Goal: Information Seeking & Learning: Learn about a topic

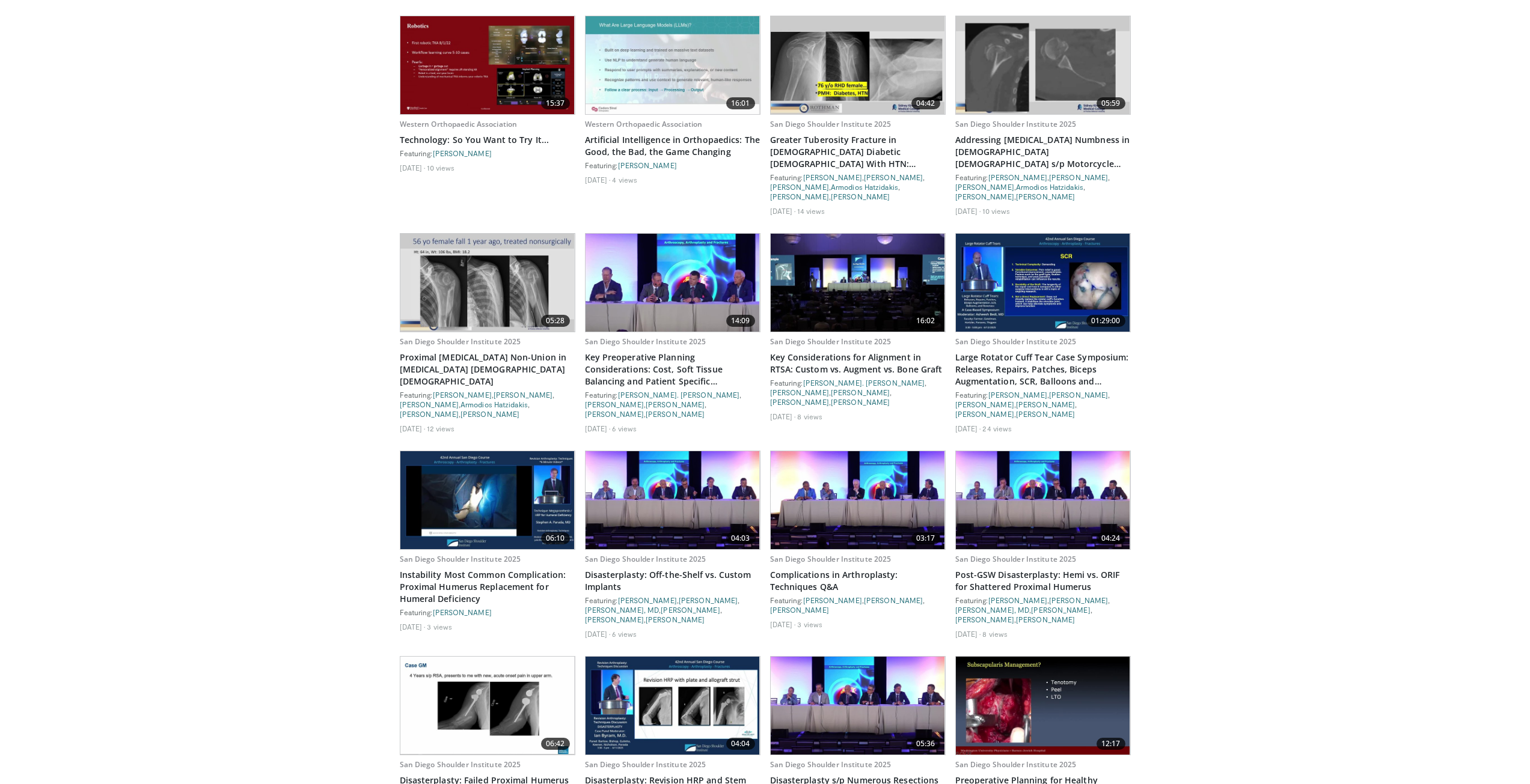
scroll to position [3011, 0]
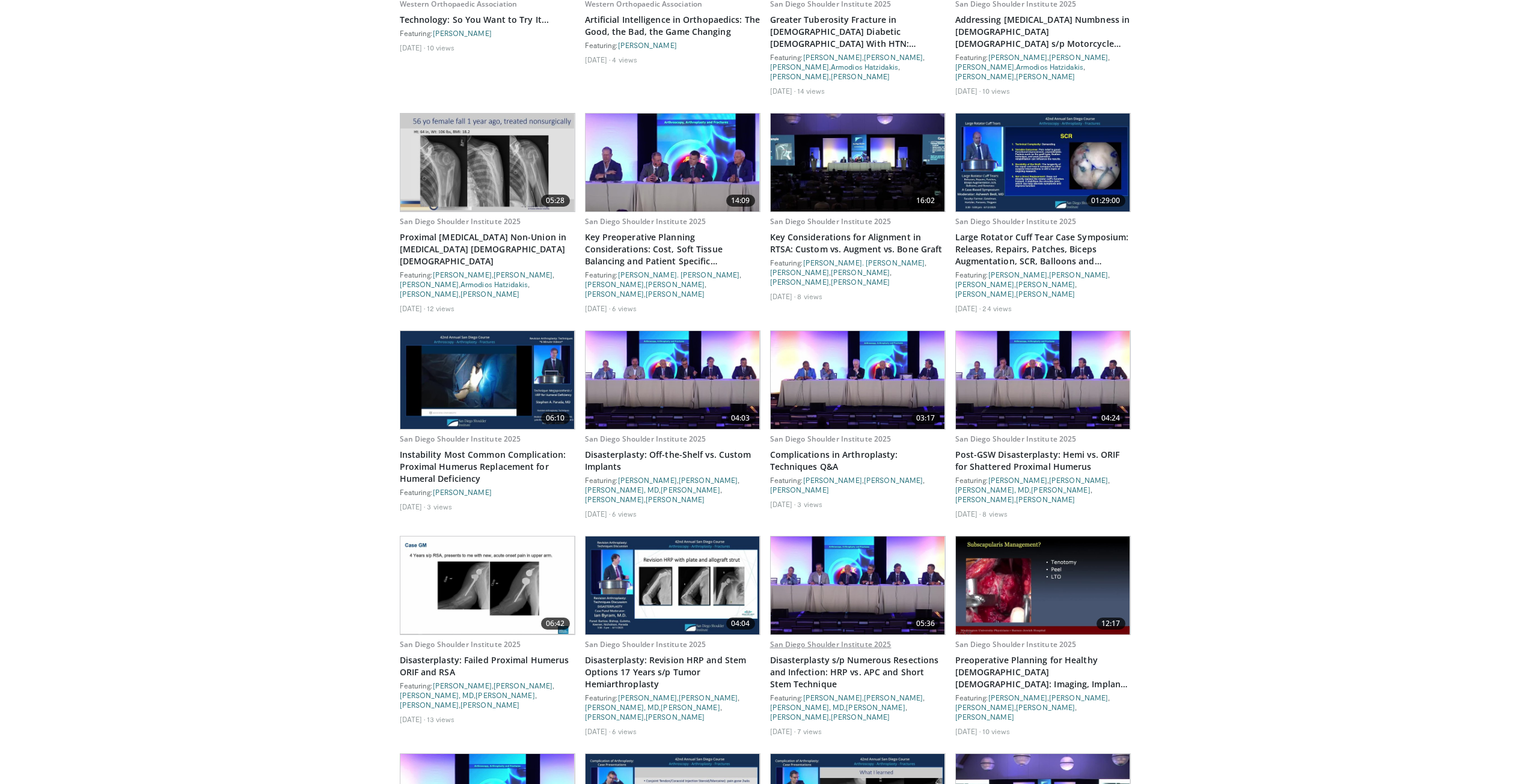
click at [824, 639] on link "San Diego Shoulder Institute 2025" at bounding box center [830, 644] width 121 height 10
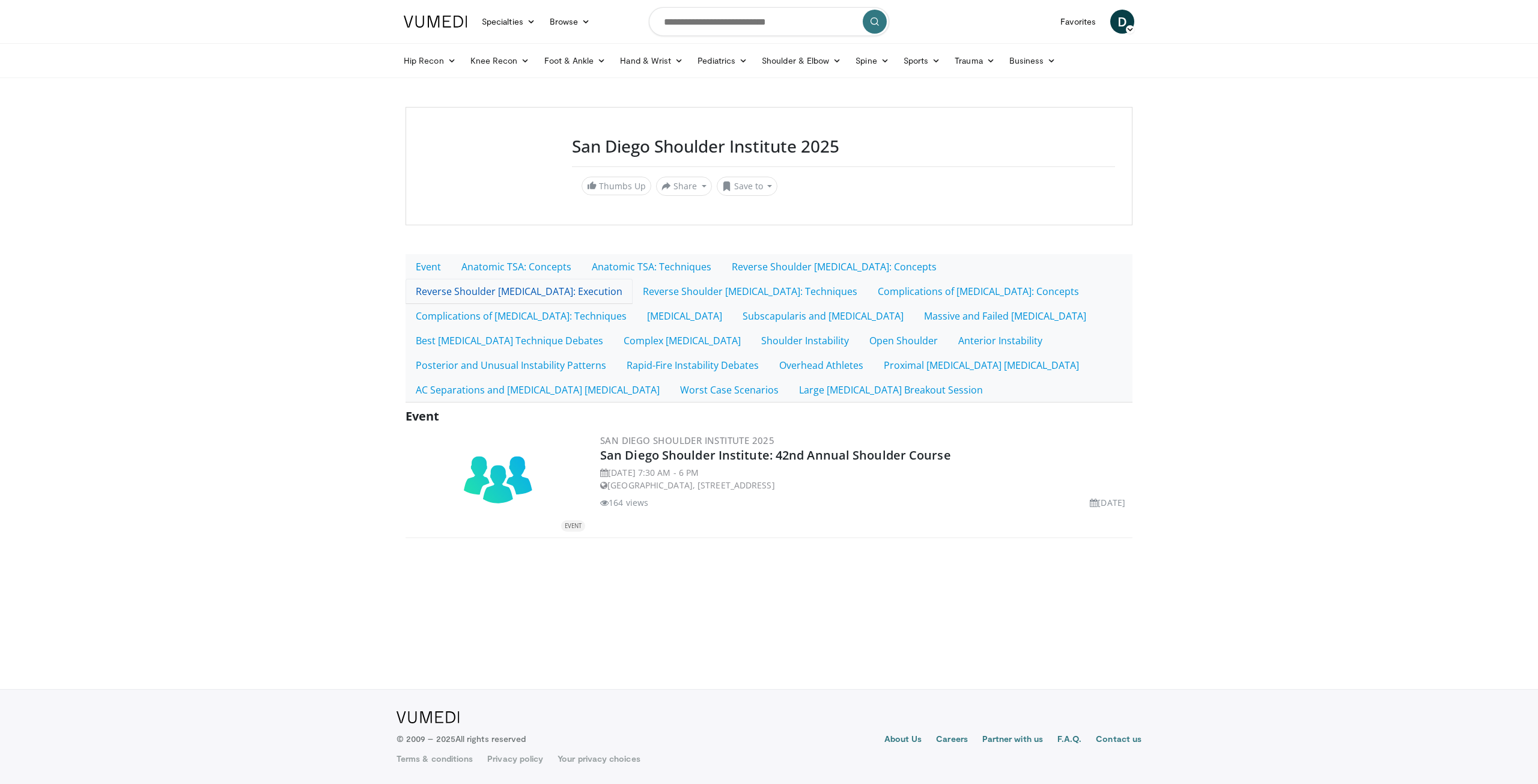
click at [633, 279] on link "Reverse Shoulder [MEDICAL_DATA]: Execution" at bounding box center [519, 292] width 227 height 26
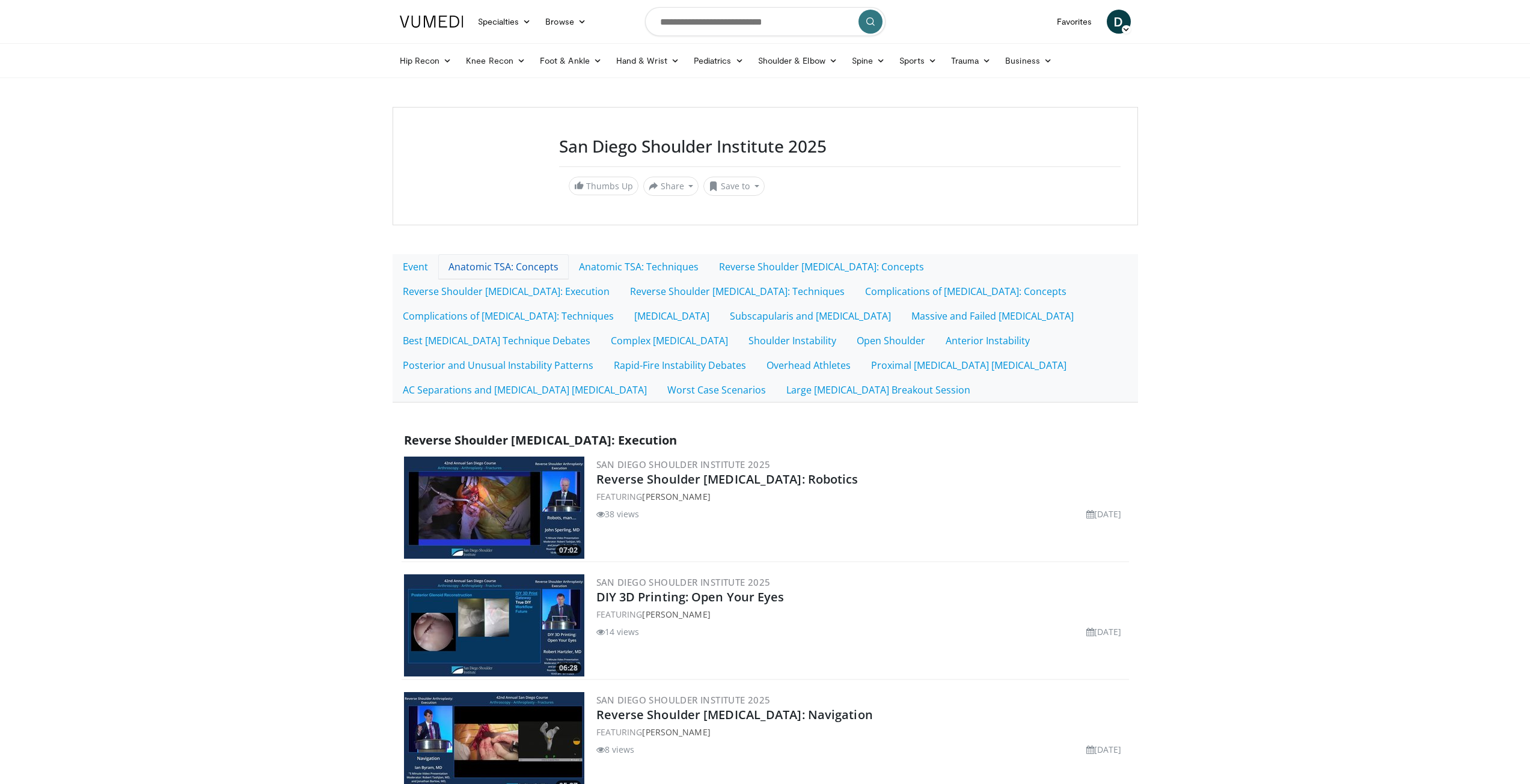
click at [494, 268] on link "Anatomic TSA: Concepts" at bounding box center [503, 267] width 130 height 26
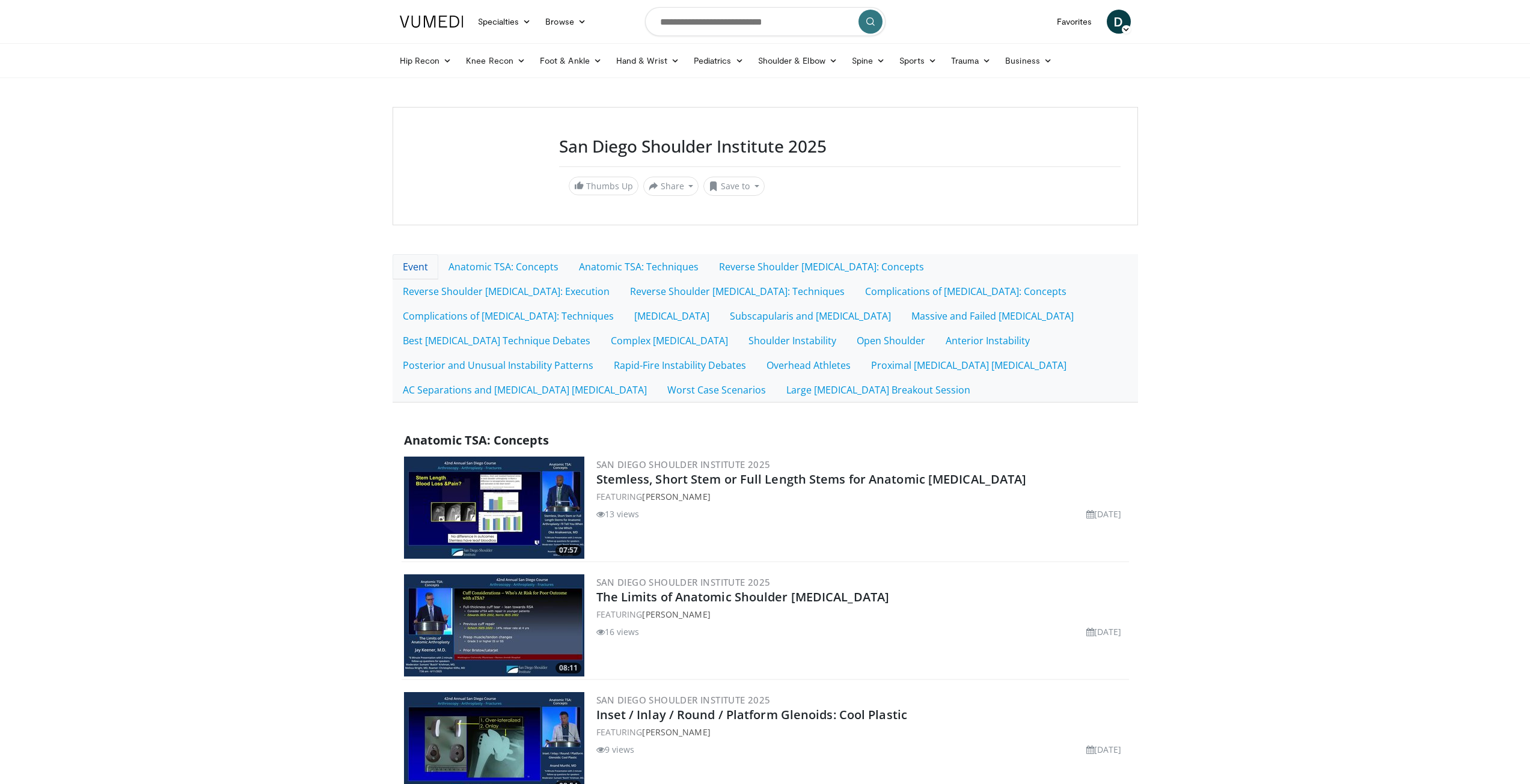
click at [417, 267] on link "Event" at bounding box center [416, 267] width 46 height 26
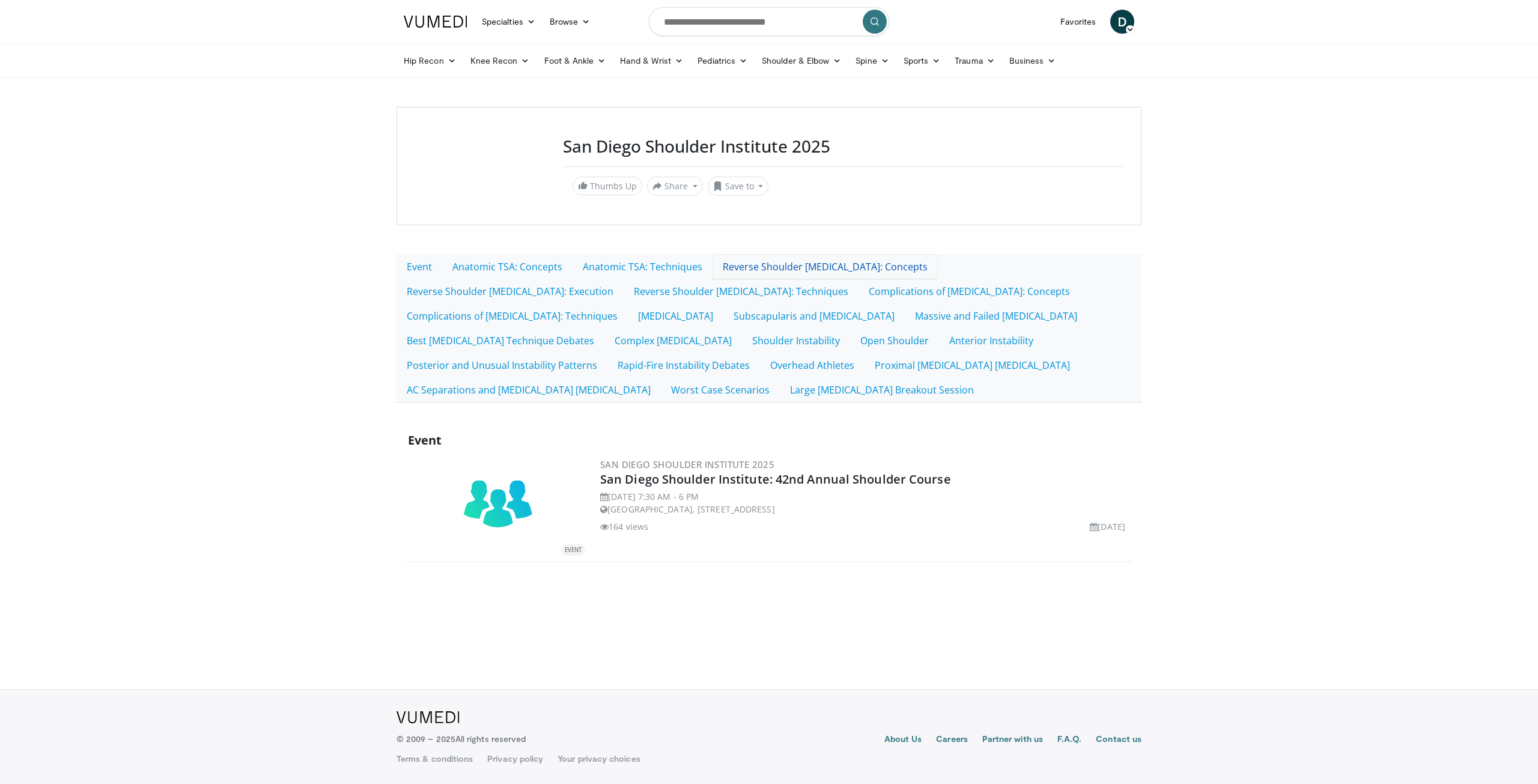
click at [758, 270] on link "Reverse Shoulder [MEDICAL_DATA]: Concepts" at bounding box center [825, 267] width 225 height 26
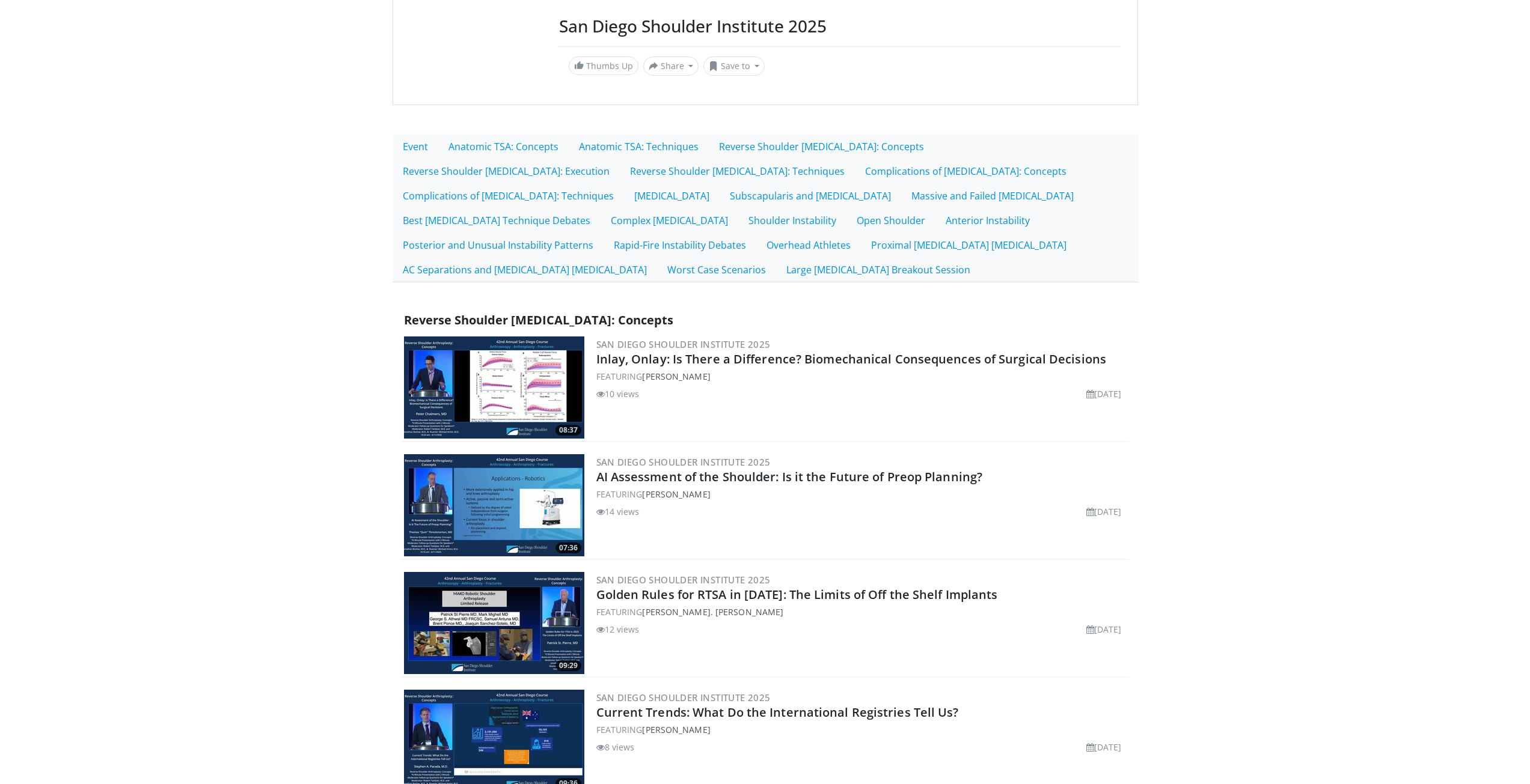
scroll to position [181, 0]
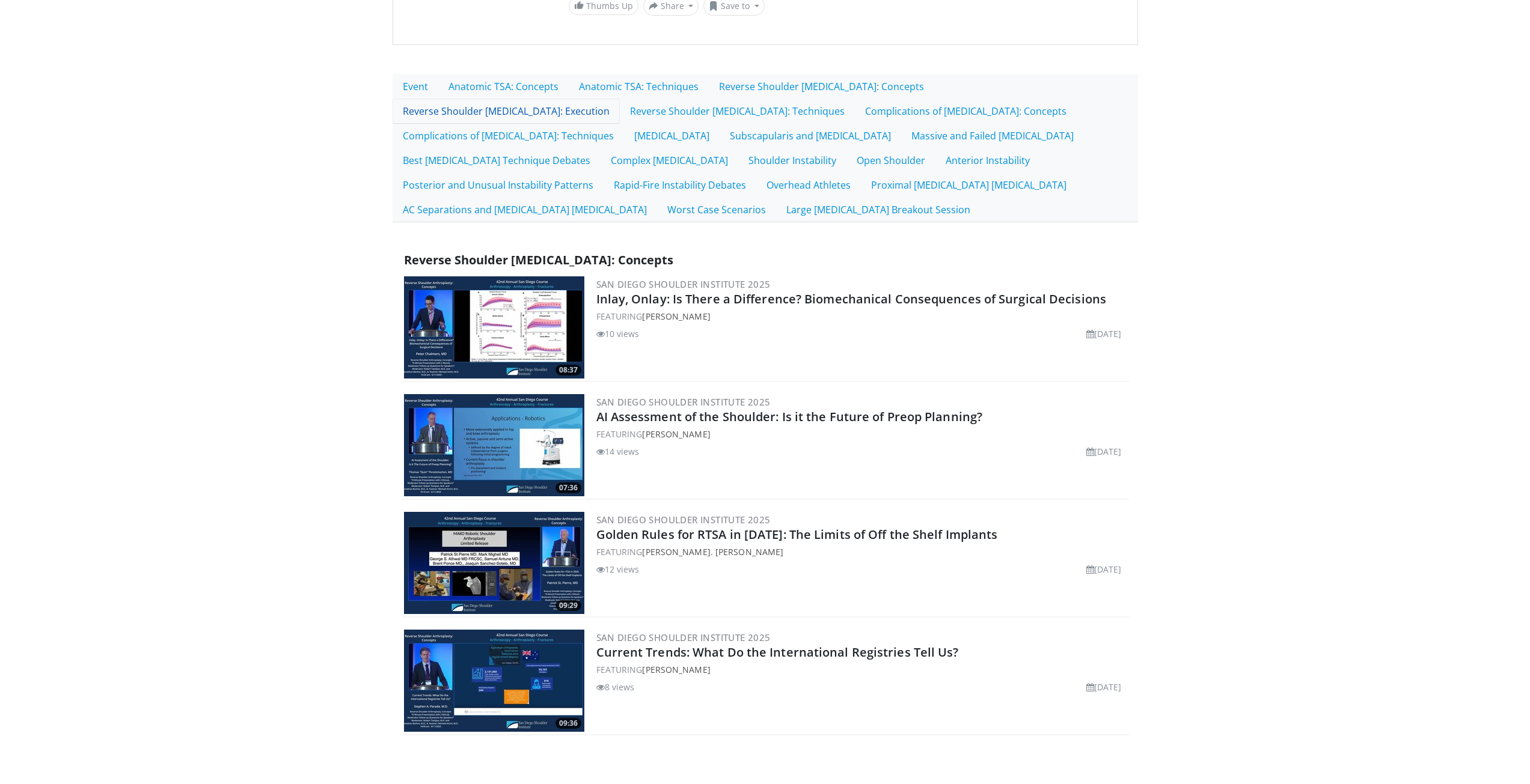
click at [620, 98] on link "Reverse Shoulder [MEDICAL_DATA]: Execution" at bounding box center [506, 111] width 227 height 26
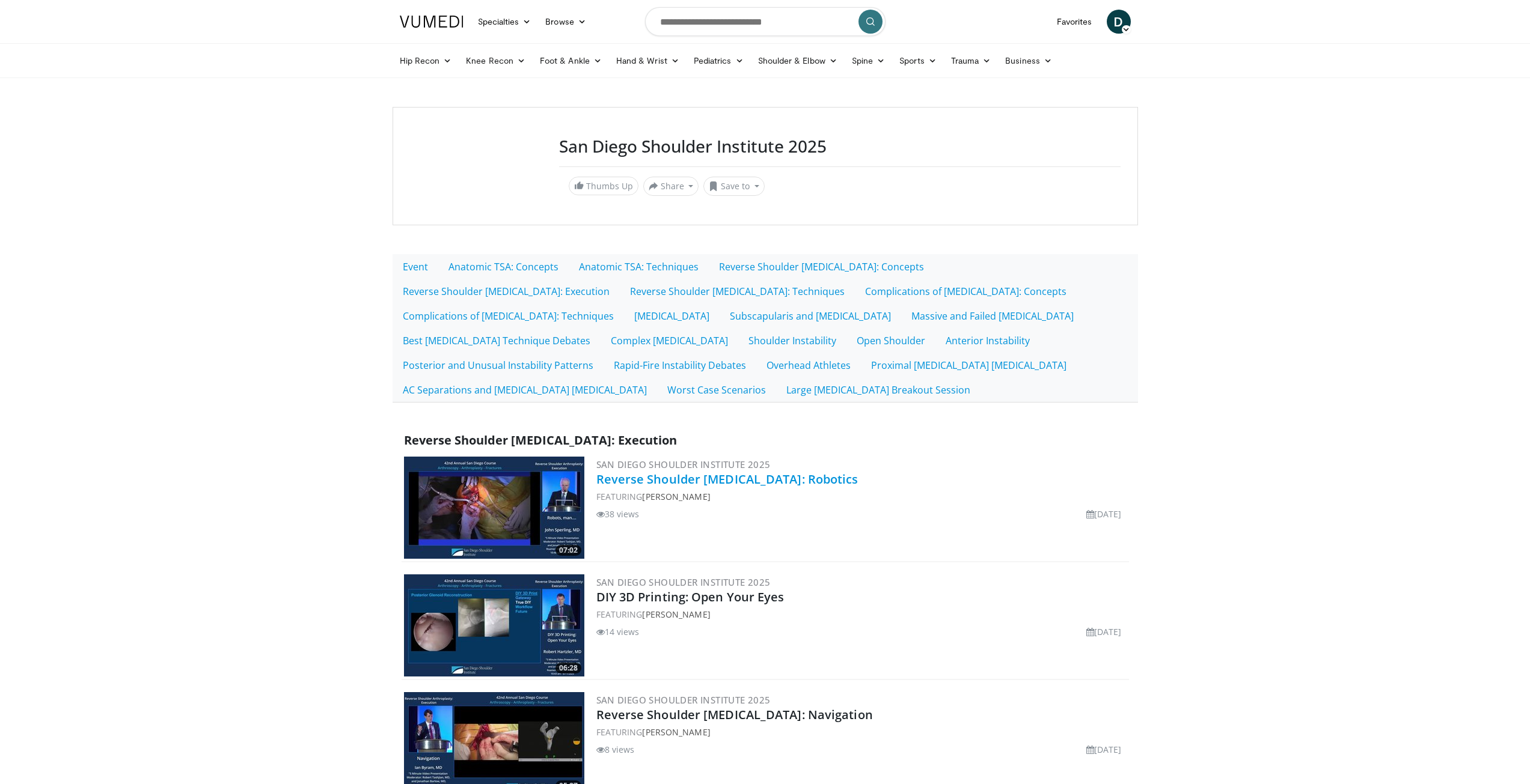
click at [773, 478] on link "Reverse Shoulder [MEDICAL_DATA]: Robotics" at bounding box center [727, 478] width 262 height 16
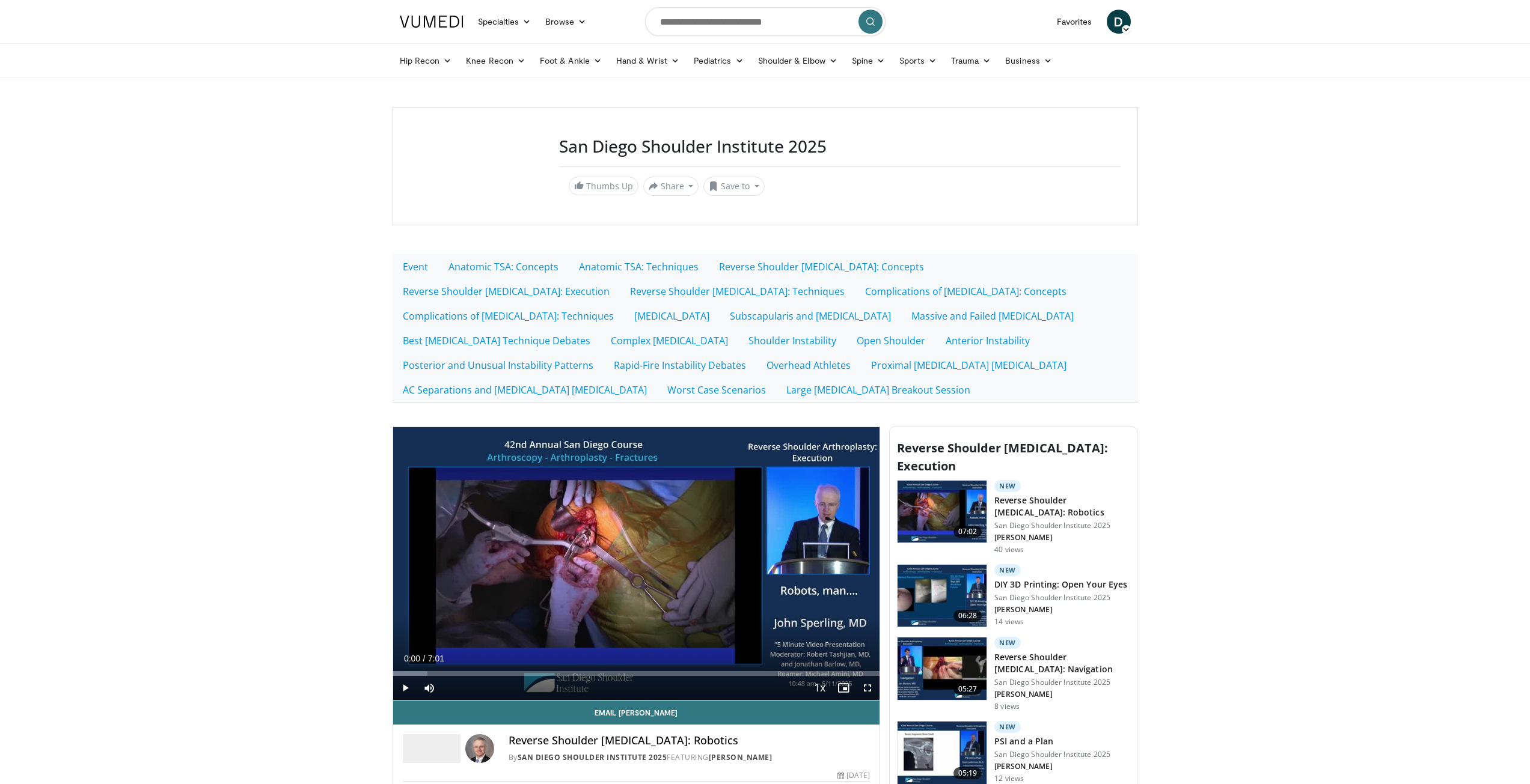
scroll to position [181, 0]
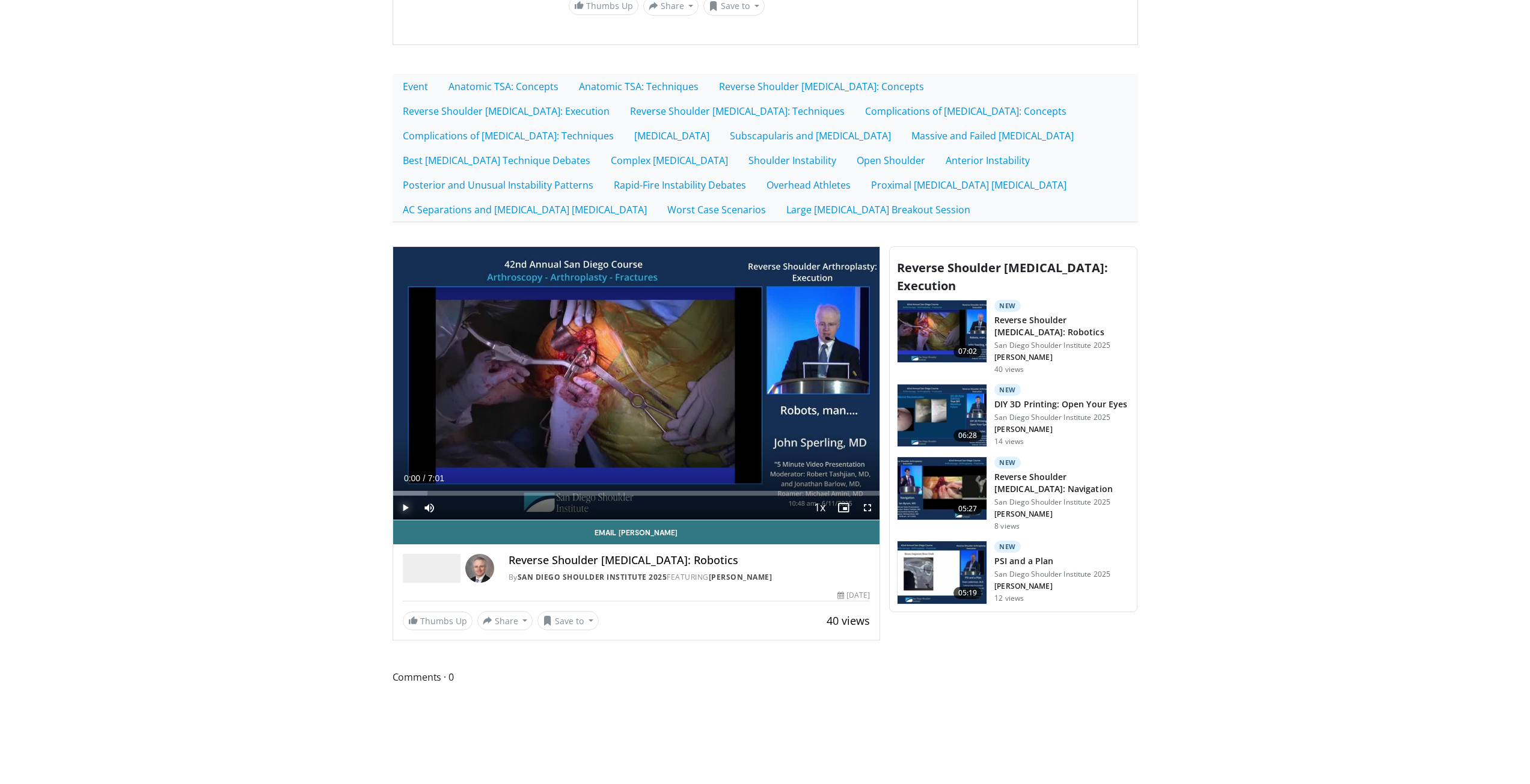
click at [406, 512] on span "Video Player" at bounding box center [405, 508] width 24 height 24
click at [867, 508] on span "Video Player" at bounding box center [867, 508] width 24 height 24
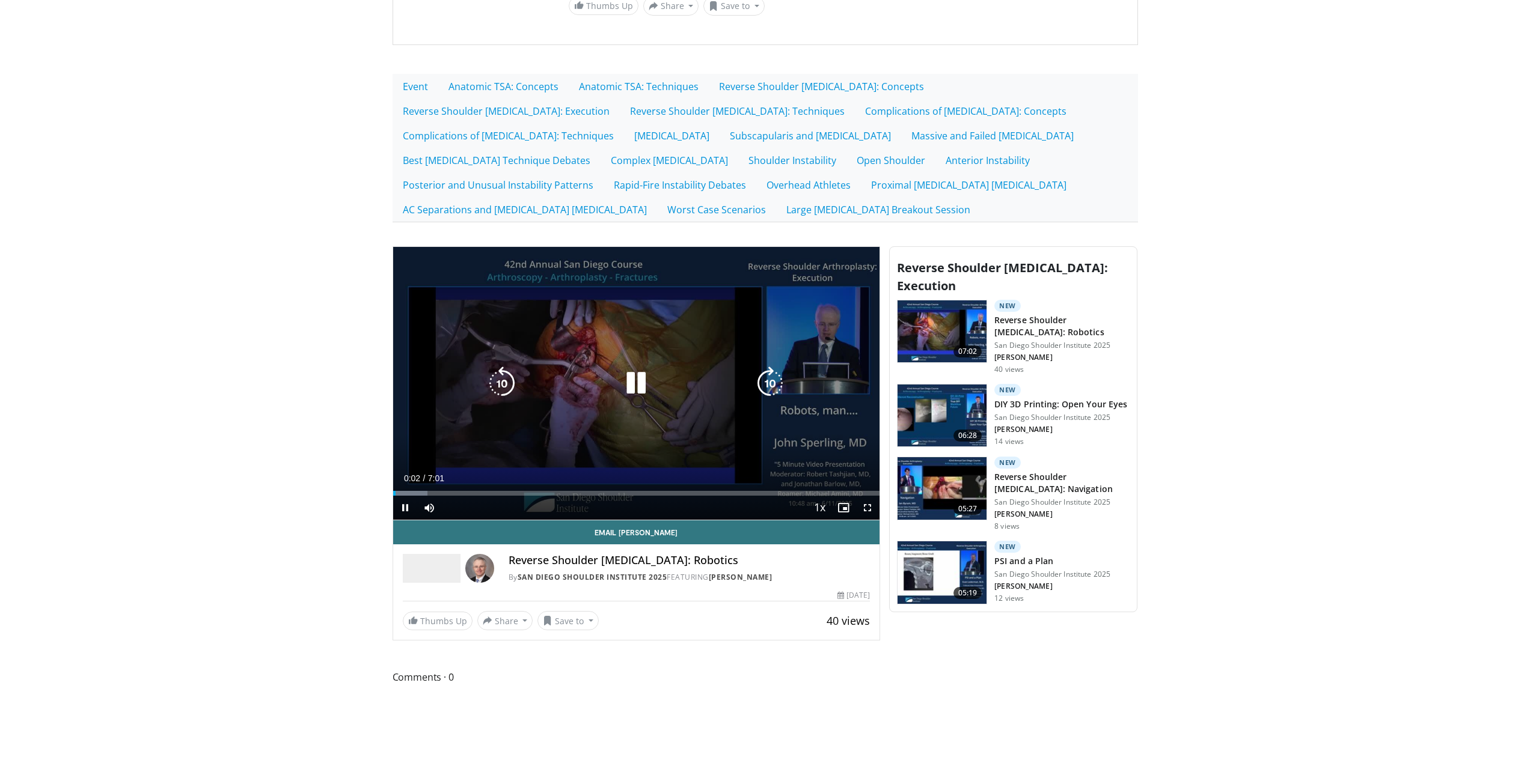
scroll to position [119, 0]
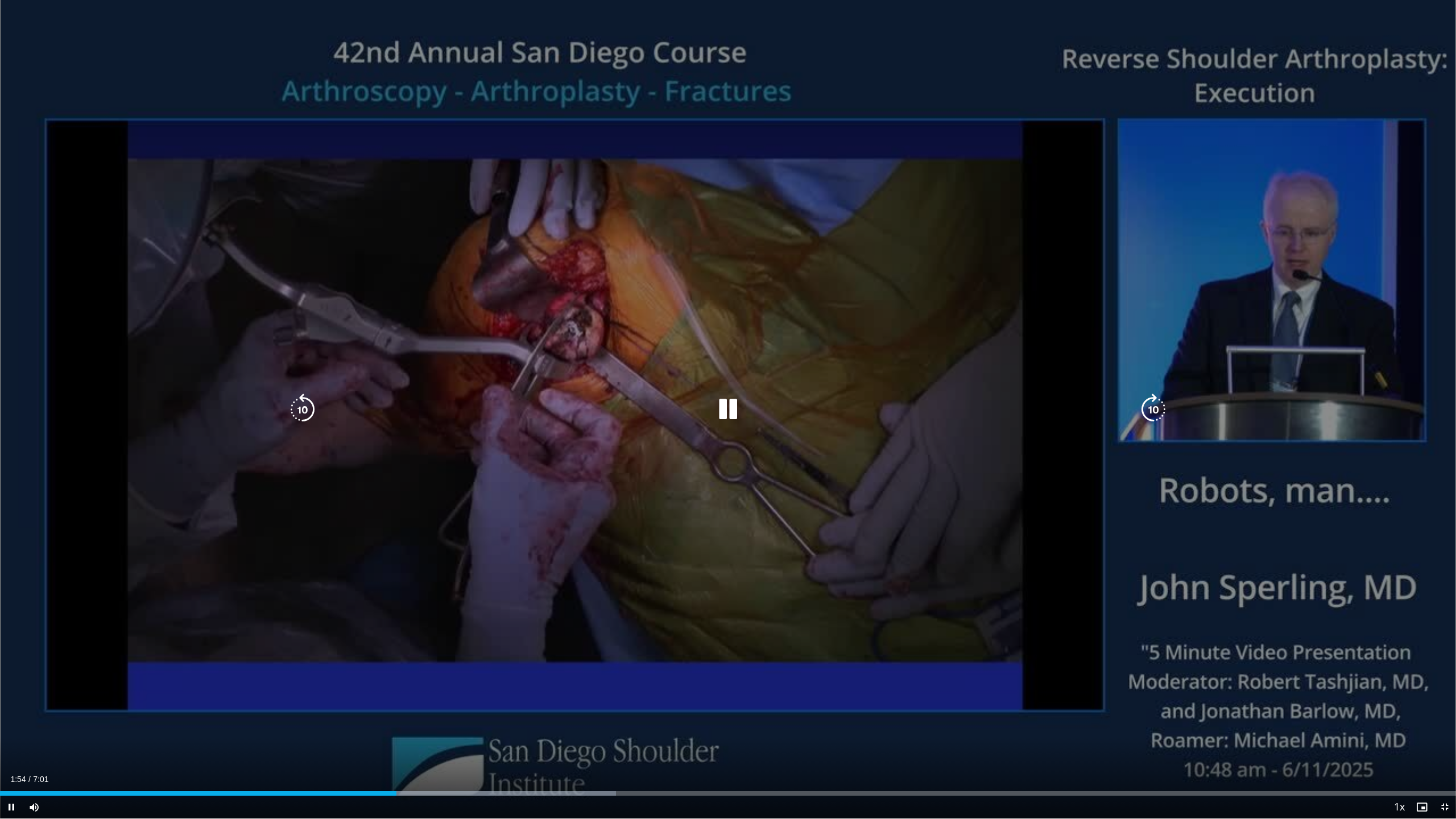
click at [533, 506] on div "10 seconds Tap to unmute" at bounding box center [728, 409] width 1456 height 818
click at [738, 413] on icon "Video Player" at bounding box center [728, 410] width 32 height 32
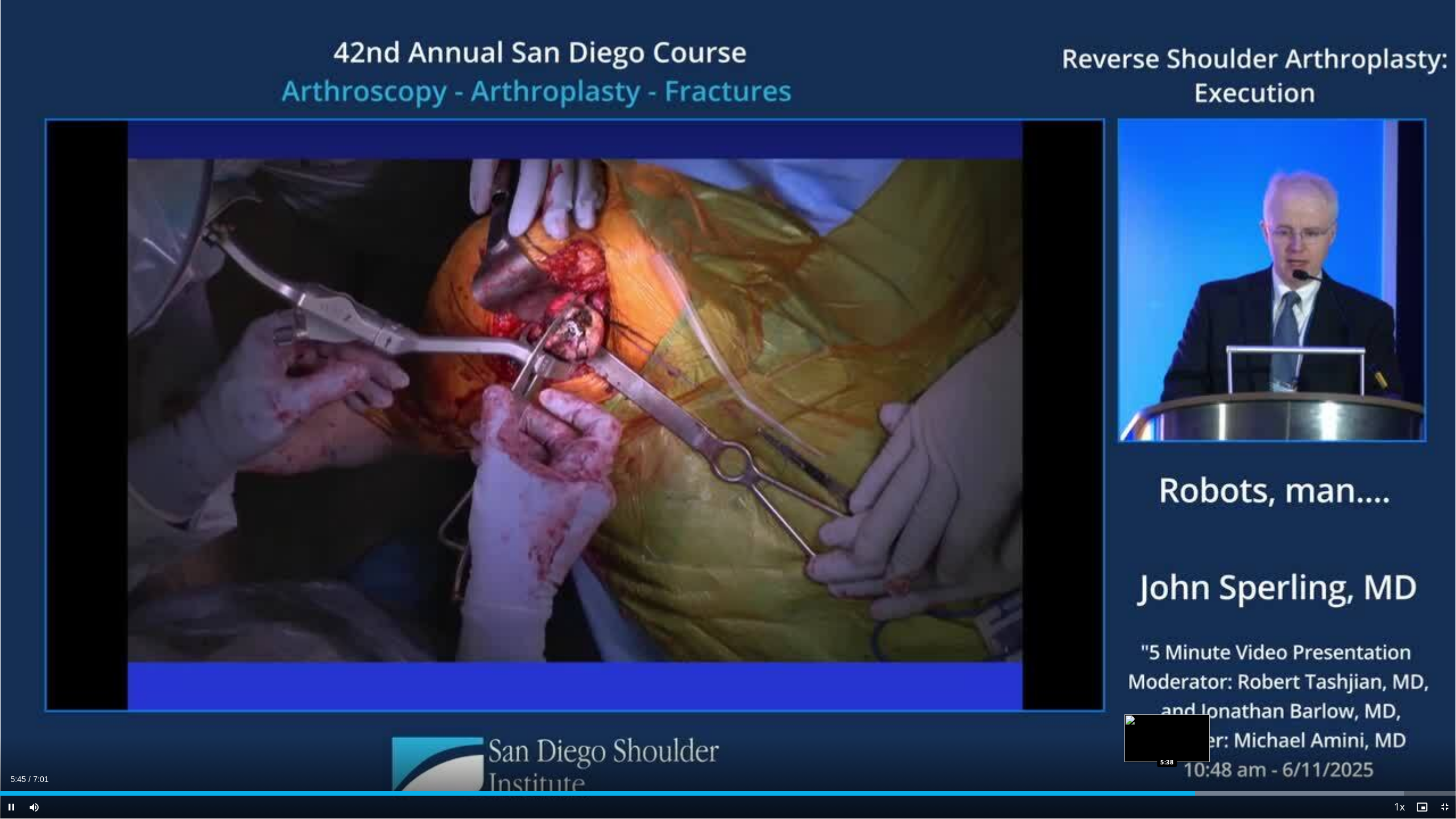
click at [1167, 742] on div "Loaded : 96.43% 5:46 5:38" at bounding box center [728, 794] width 1456 height 5
click at [1151, 742] on div "5:39" at bounding box center [585, 794] width 1171 height 5
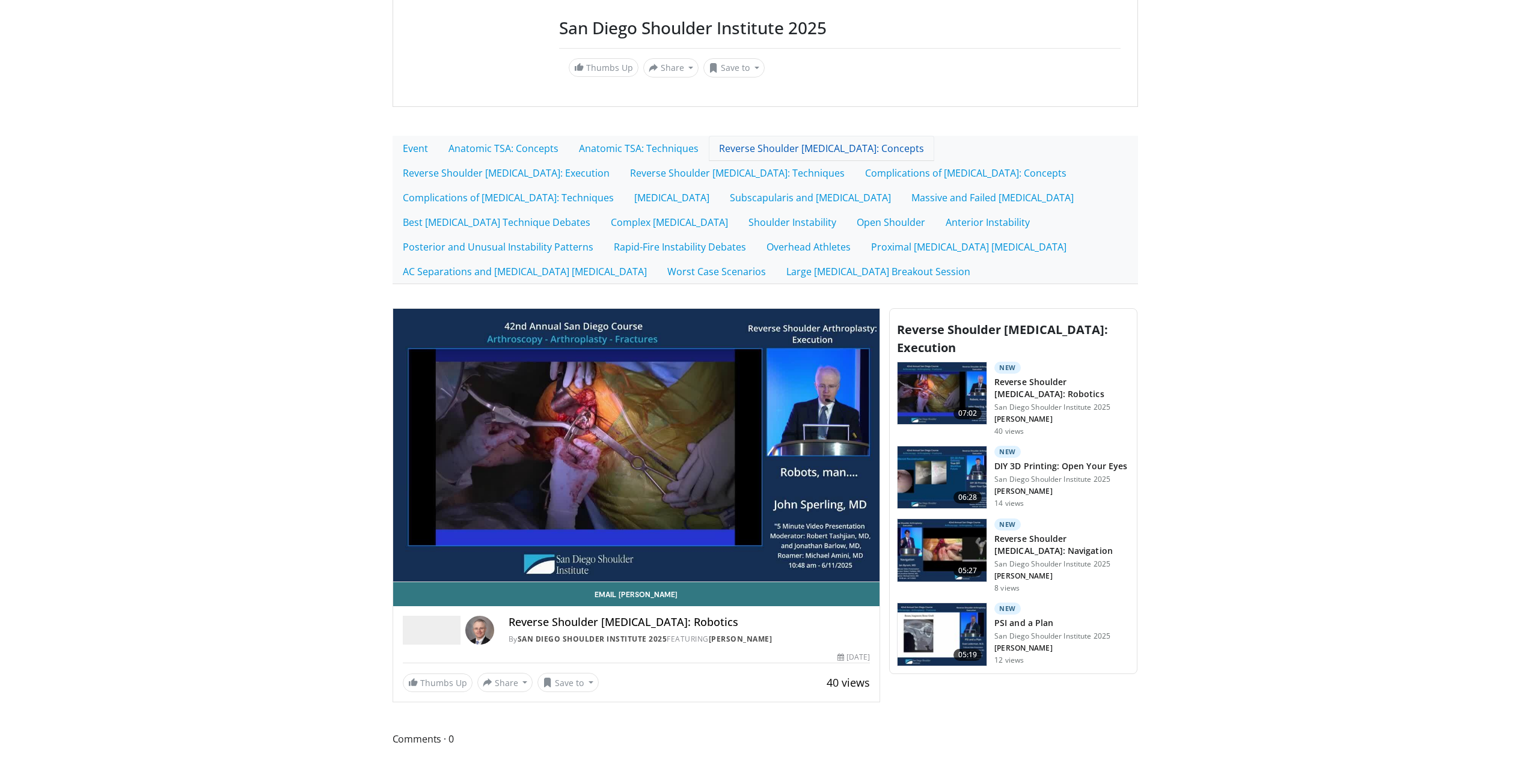
click at [791, 153] on link "Reverse Shoulder [MEDICAL_DATA]: Concepts" at bounding box center [821, 149] width 225 height 26
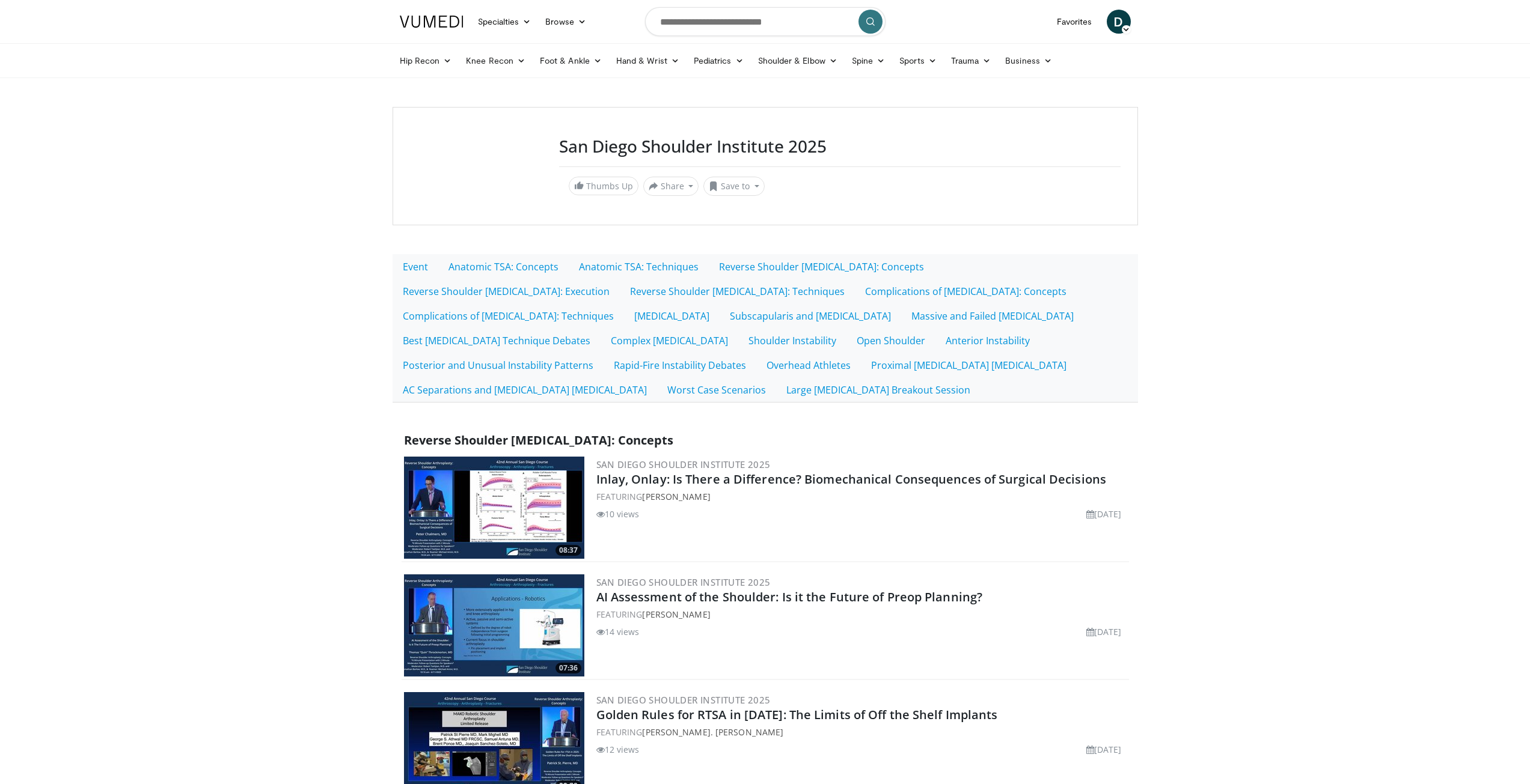
scroll to position [332, 0]
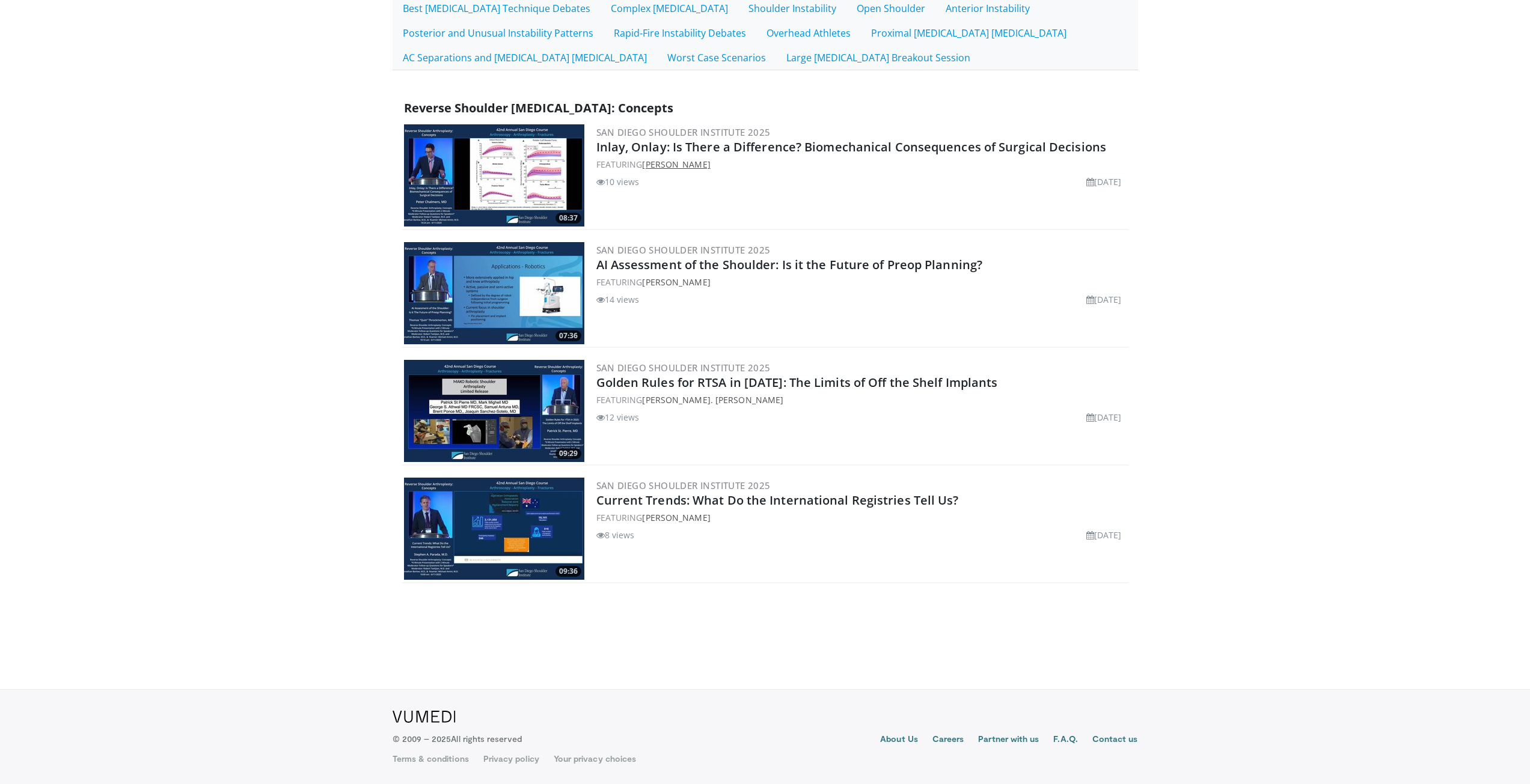
click at [671, 165] on link "Peter Chalmers" at bounding box center [676, 165] width 68 height 11
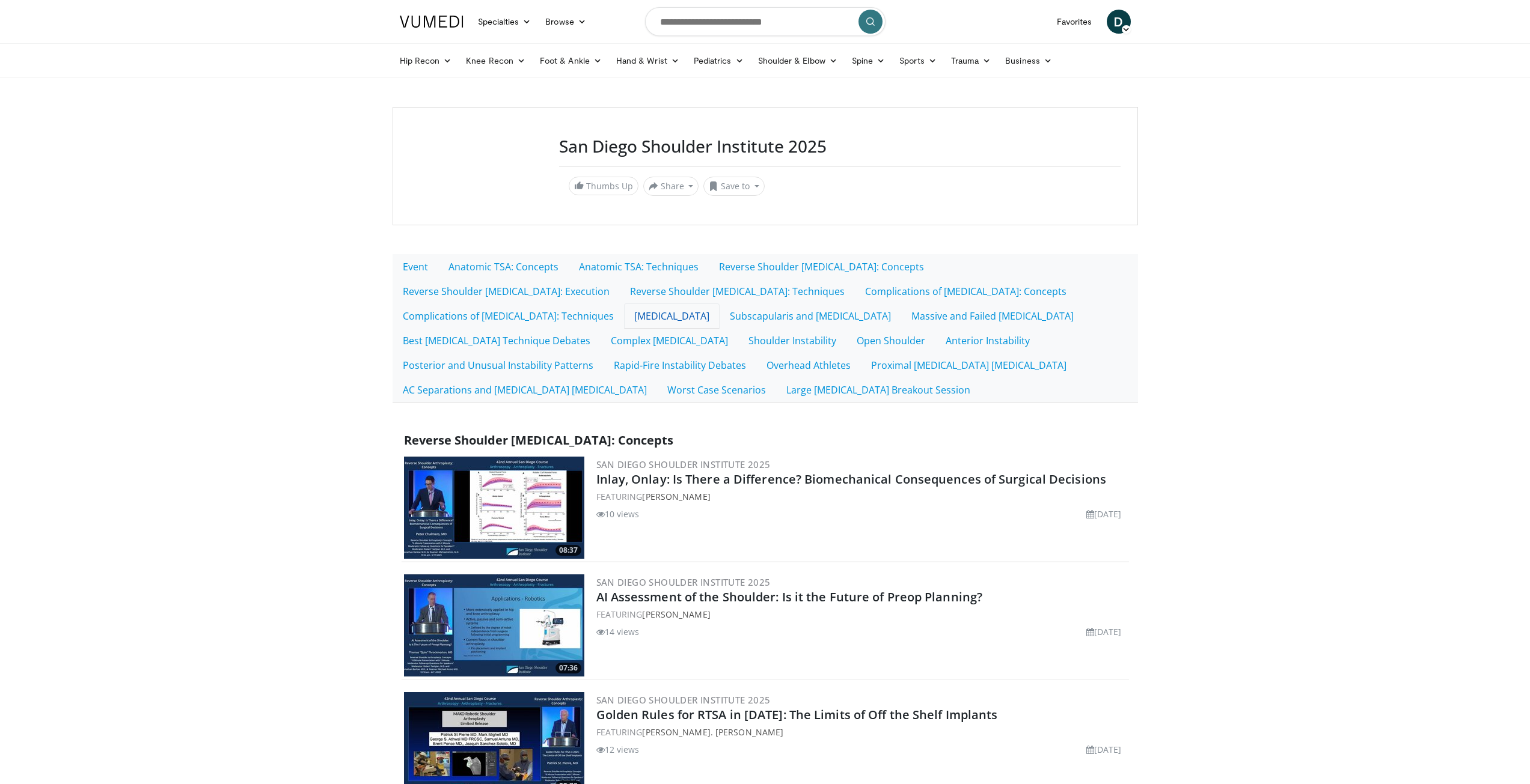
click at [719, 304] on link "[MEDICAL_DATA]" at bounding box center [671, 316] width 96 height 26
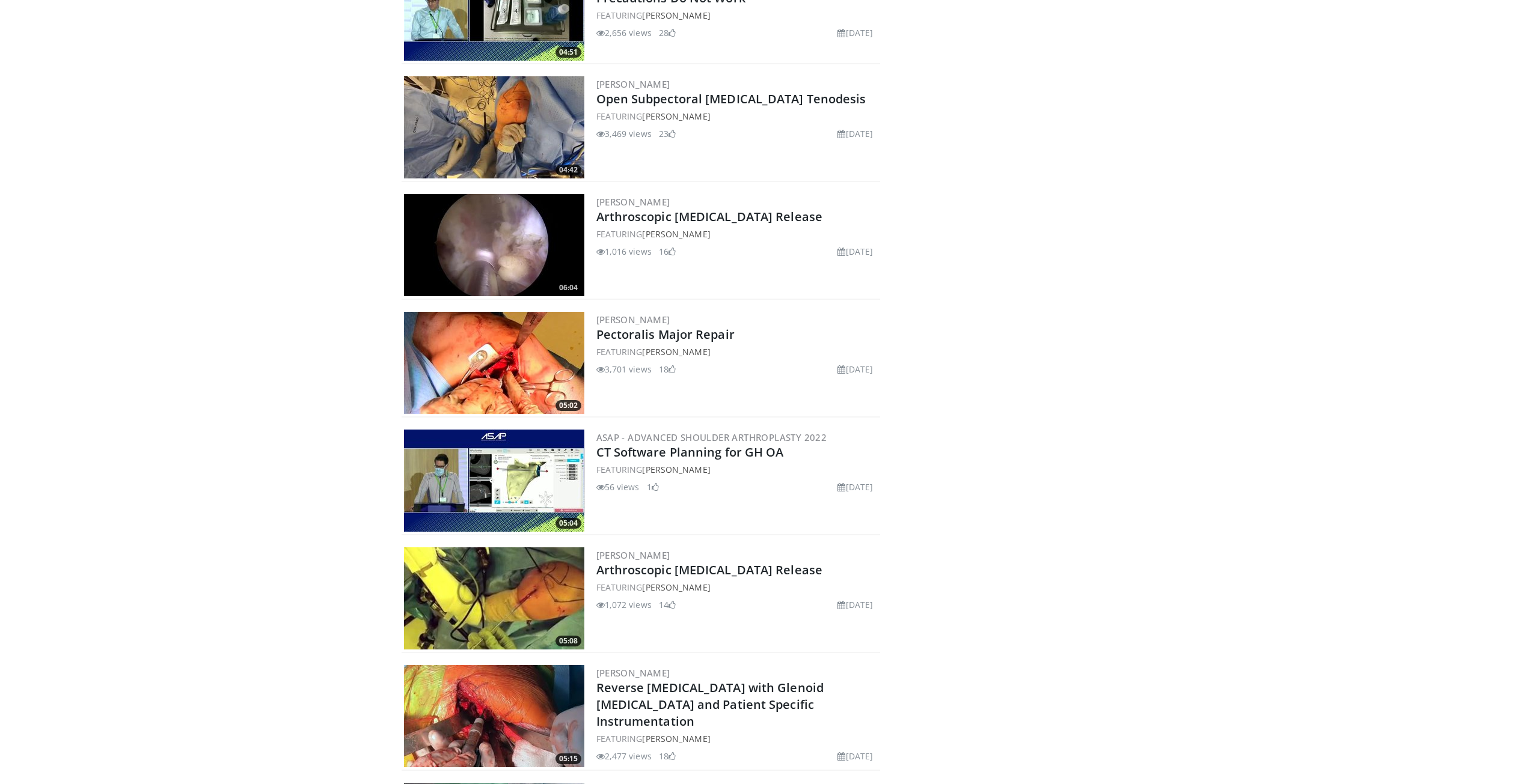
scroll to position [1201, 0]
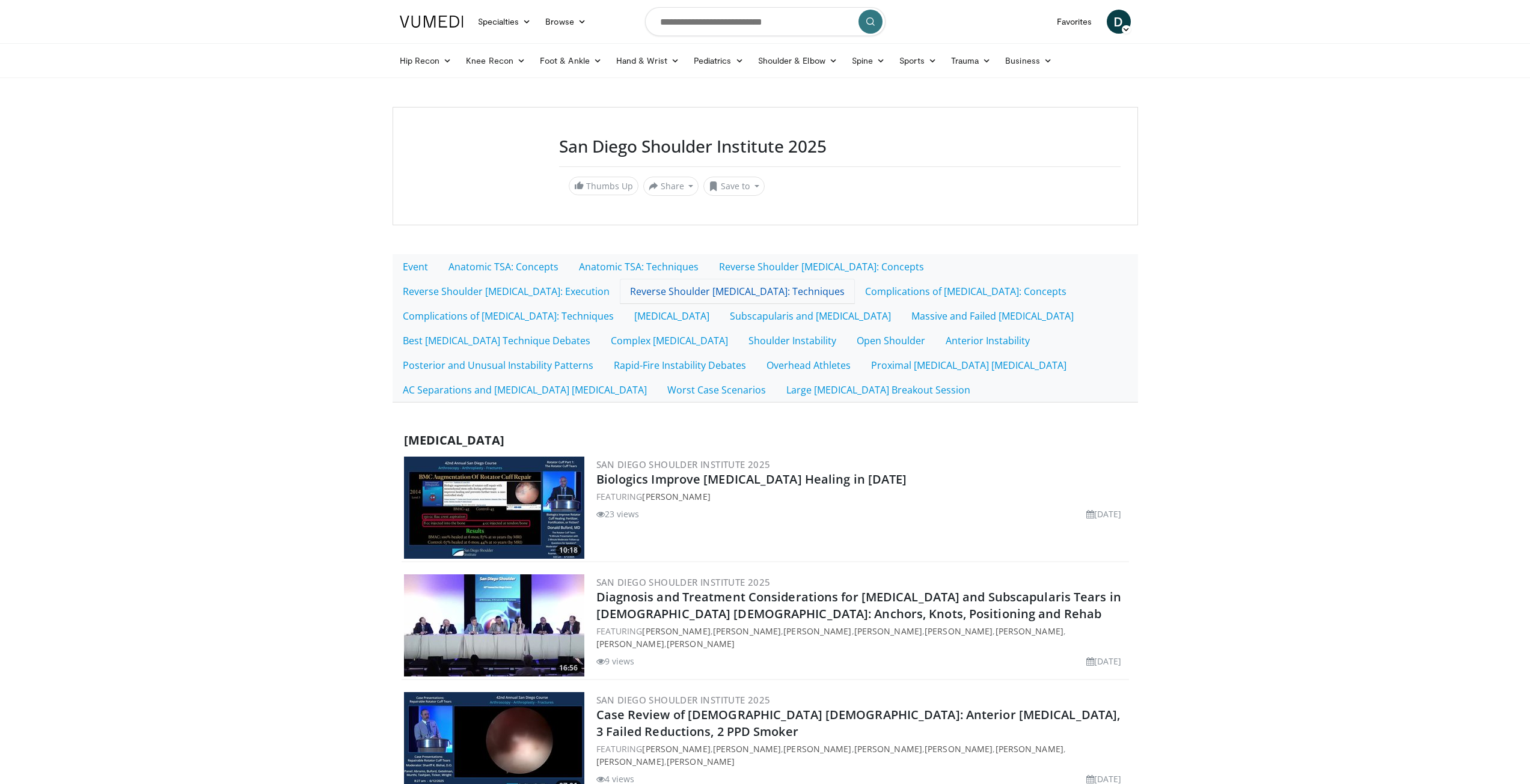
click at [620, 293] on link "Reverse Shoulder Arthroplasty: Techniques" at bounding box center [737, 292] width 235 height 26
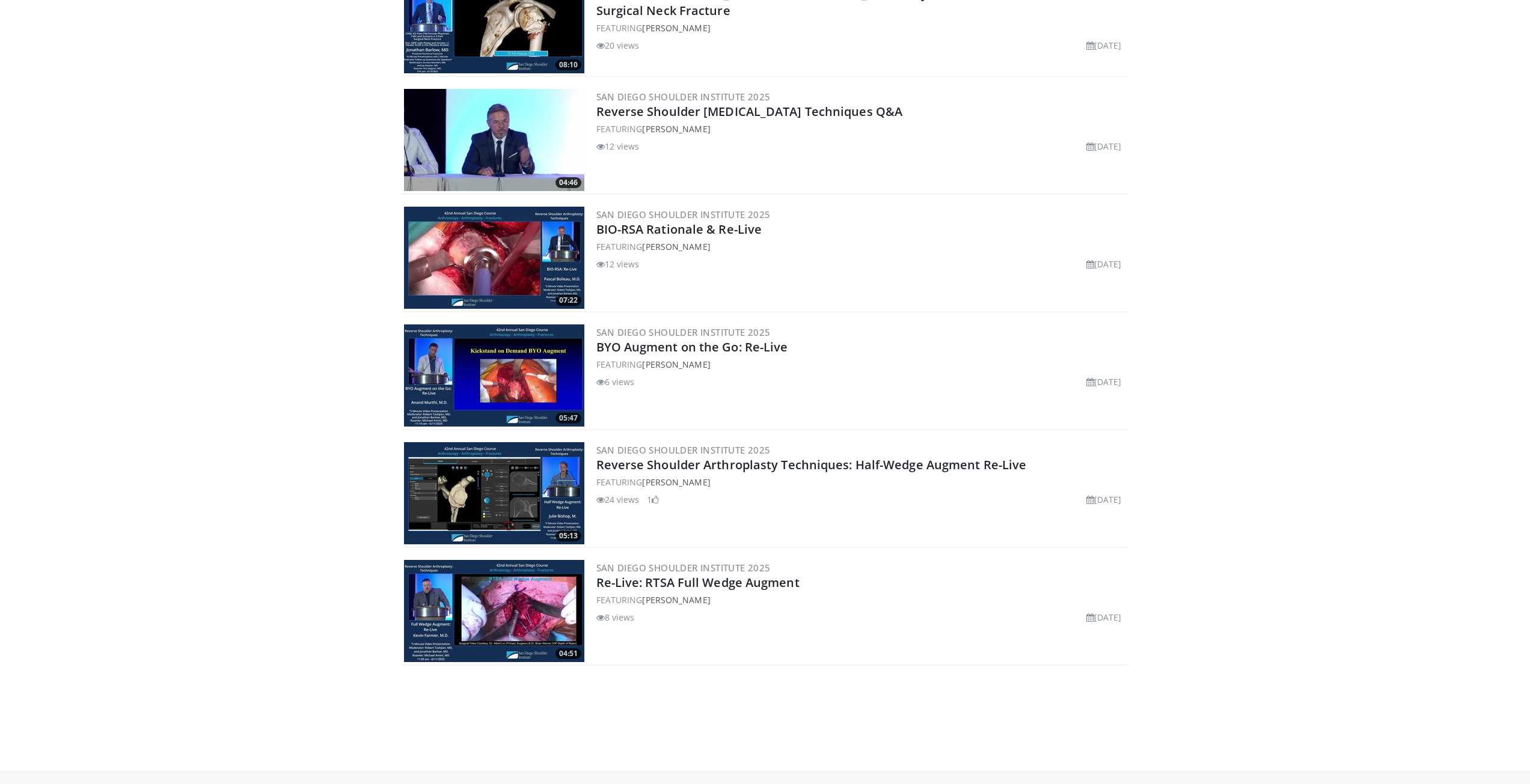
scroll to position [240, 0]
